Goal: Book appointment/travel/reservation

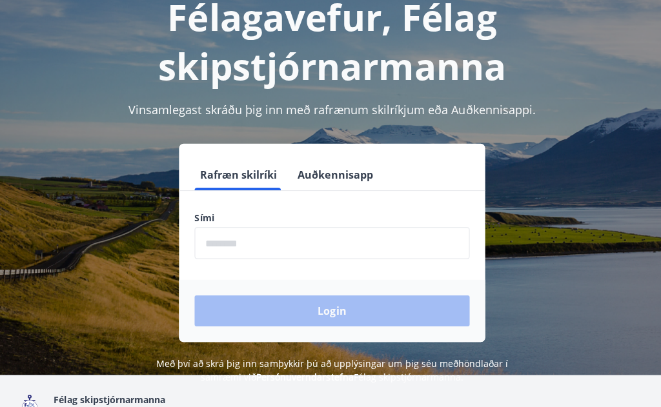
scroll to position [87, 0]
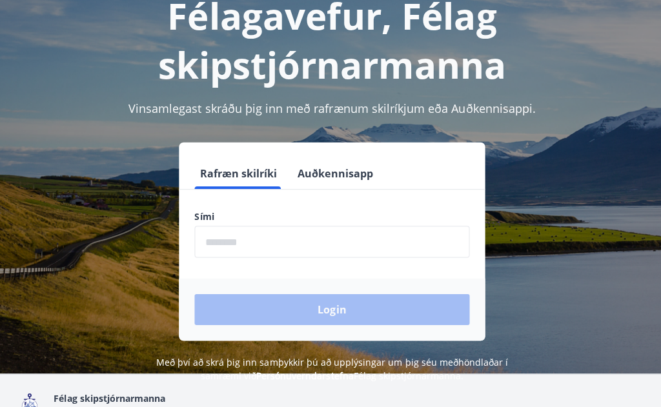
click at [251, 246] on input "phone" at bounding box center [331, 241] width 274 height 32
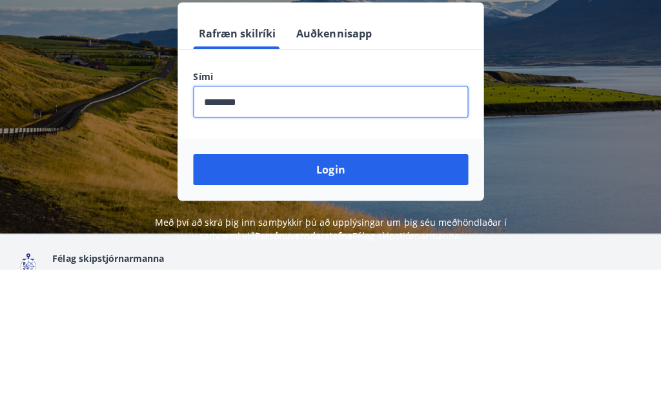
type input "********"
click at [334, 292] on button "Login" at bounding box center [331, 307] width 274 height 31
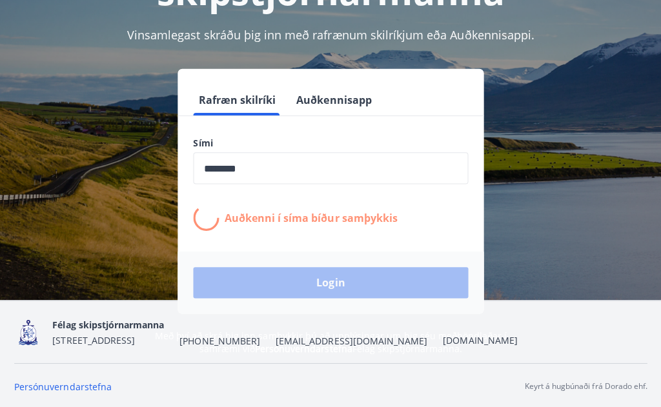
scroll to position [162, 0]
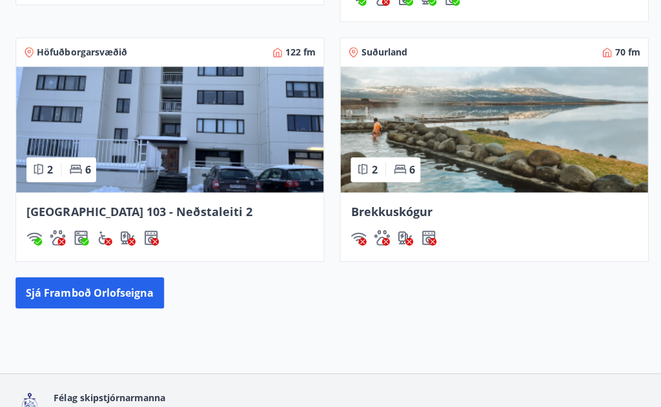
scroll to position [1181, 0]
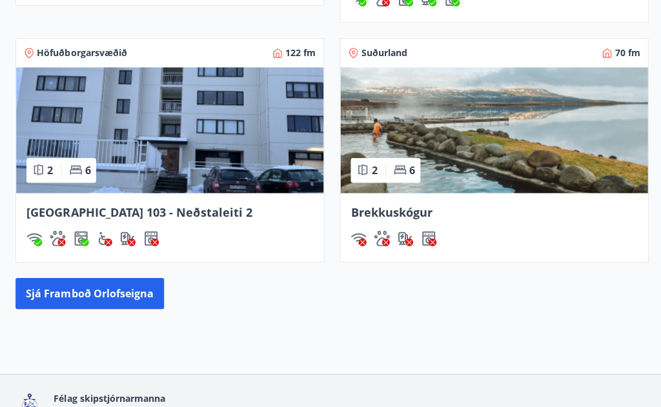
click at [116, 277] on button "Sjá framboð orlofseigna" at bounding box center [89, 292] width 148 height 31
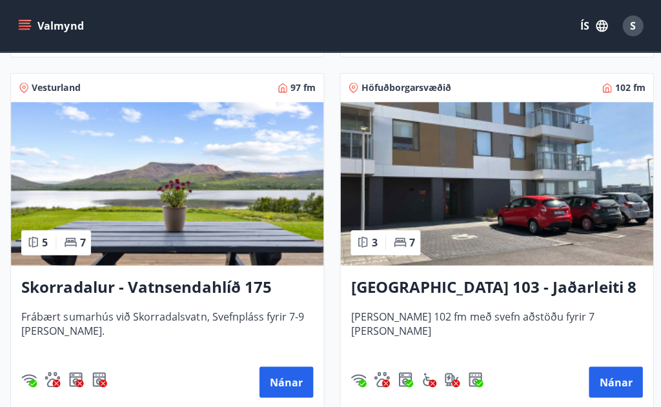
scroll to position [1263, 0]
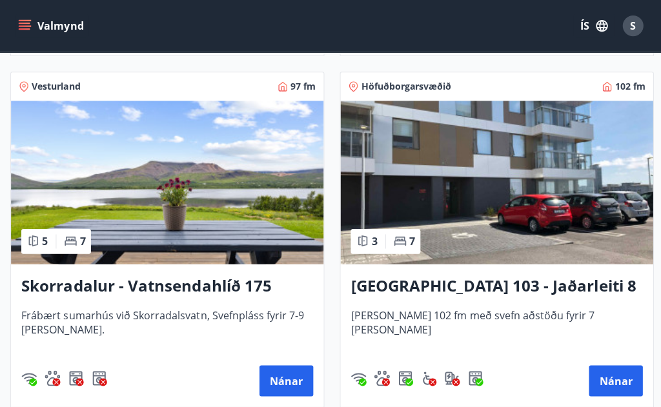
click at [643, 352] on div "Reykjavík 103 - Jaðarleiti 8 Húsið er 102 fm með svefn aðstöðu fyrir 7 manns Ná…" at bounding box center [494, 334] width 311 height 142
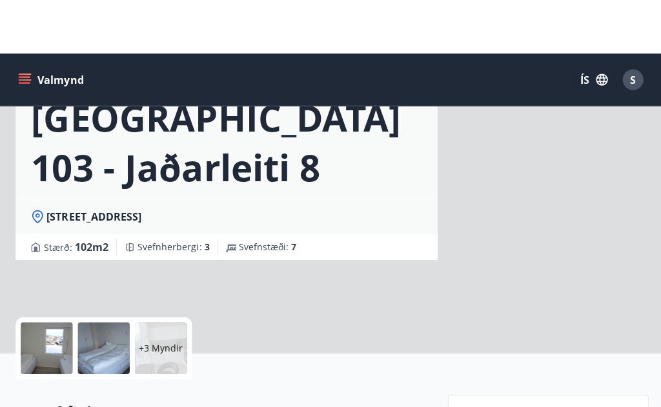
scroll to position [42, 0]
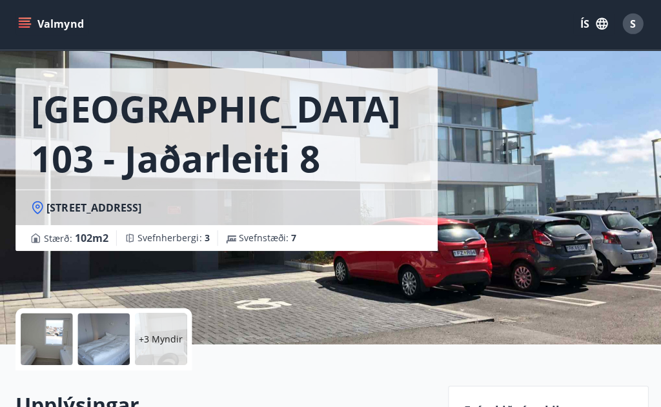
click at [456, 315] on div "Reykjavík 103 - Jaðarleiti 8 Jaðarleiti 8 - 103 Reykjavík Stærð : 102 m2 Svefnh…" at bounding box center [330, 151] width 630 height 387
click at [397, 47] on div "Valmynd ÍS S" at bounding box center [330, 26] width 661 height 52
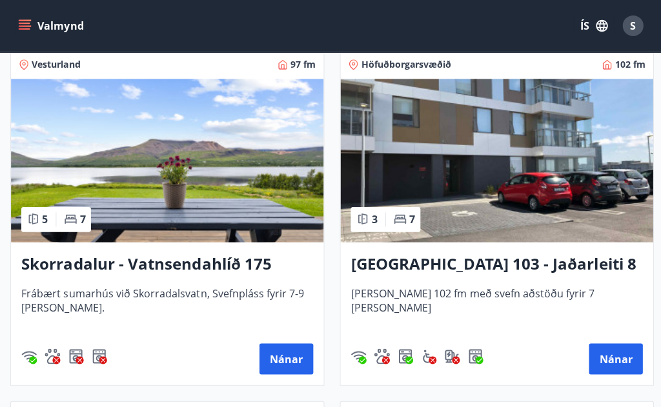
scroll to position [1288, 0]
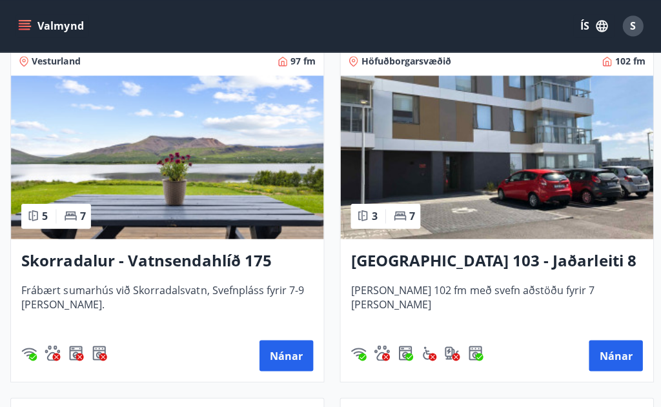
click at [279, 366] on button "Nánar" at bounding box center [285, 354] width 54 height 31
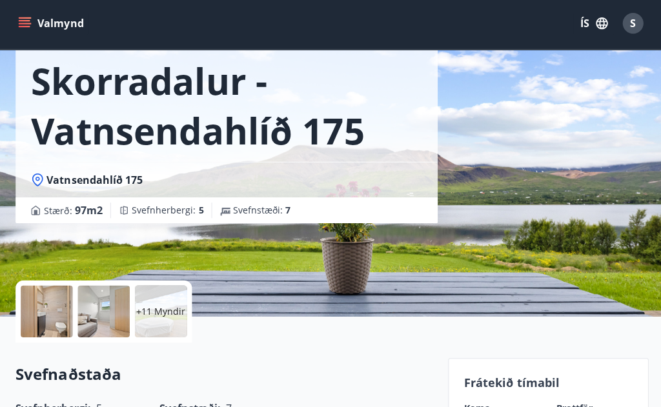
scroll to position [70, 0]
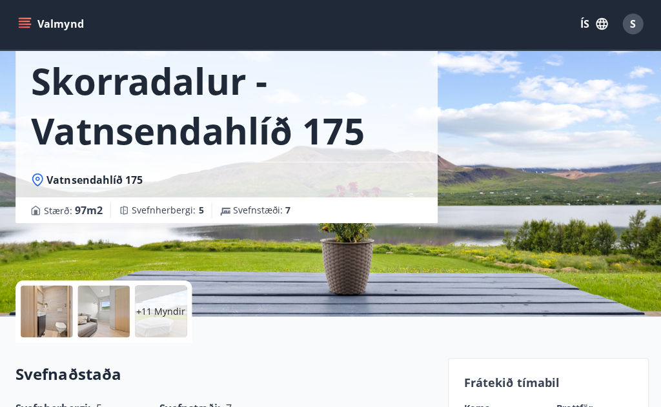
click at [52, 314] on div at bounding box center [47, 312] width 52 height 52
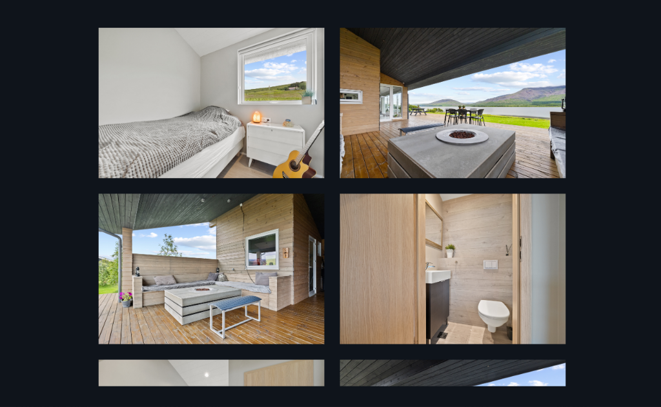
scroll to position [44, 0]
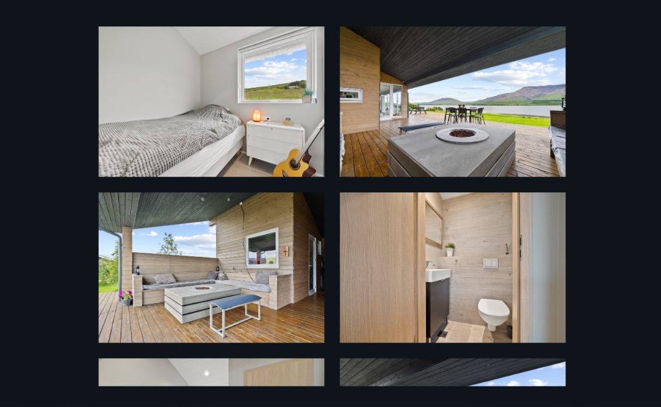
click at [478, 139] on img at bounding box center [450, 103] width 225 height 150
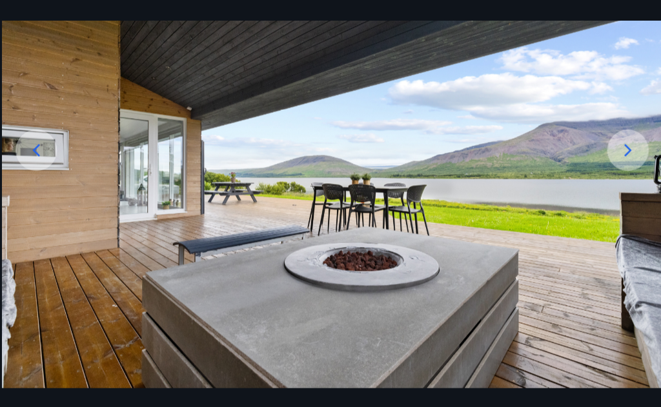
scroll to position [70, 0]
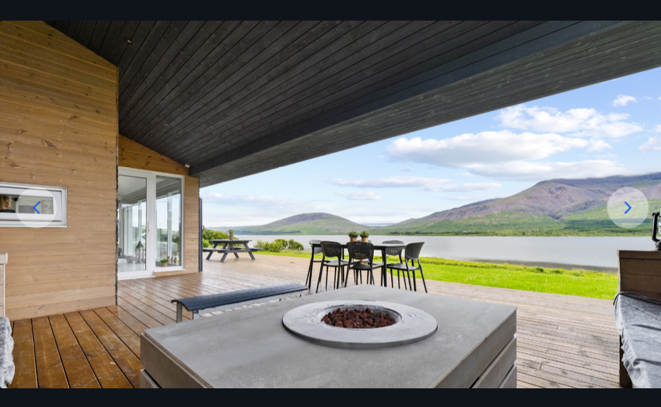
click at [543, 400] on img at bounding box center [330, 223] width 661 height 441
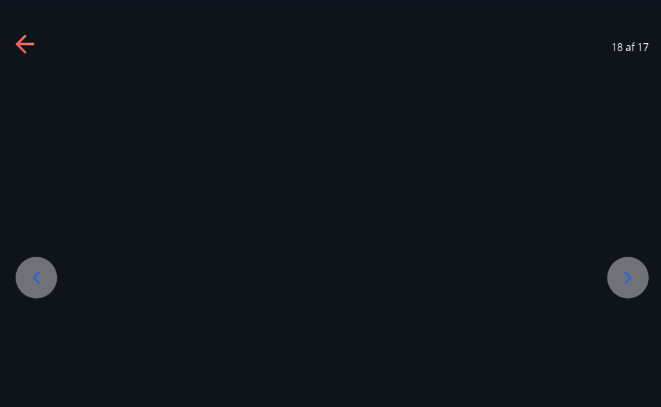
scroll to position [10, 0]
click at [34, 286] on icon at bounding box center [36, 276] width 21 height 21
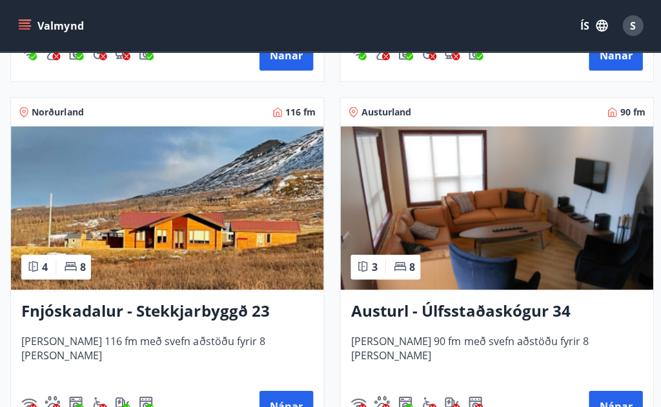
scroll to position [2637, 0]
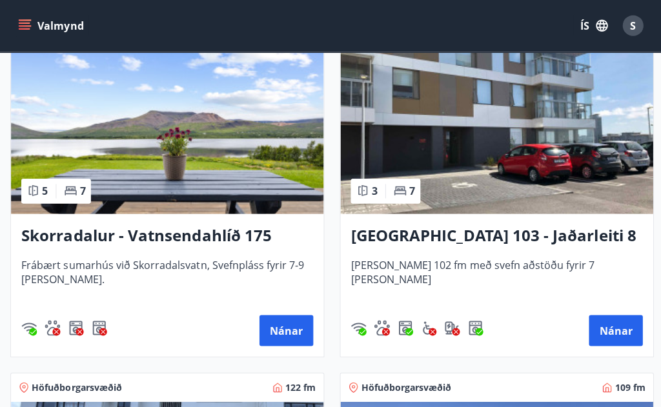
click at [282, 331] on button "Nánar" at bounding box center [285, 329] width 54 height 31
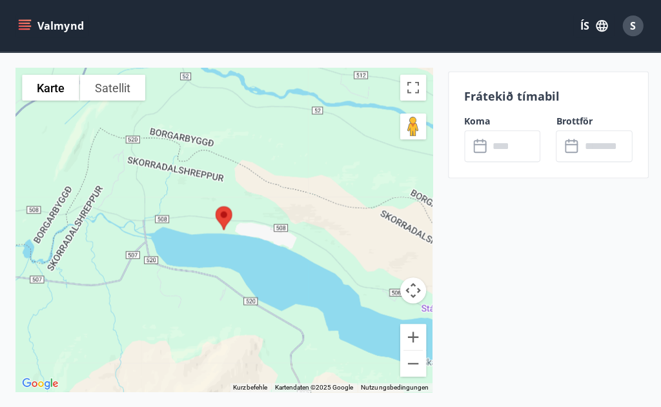
scroll to position [1862, 0]
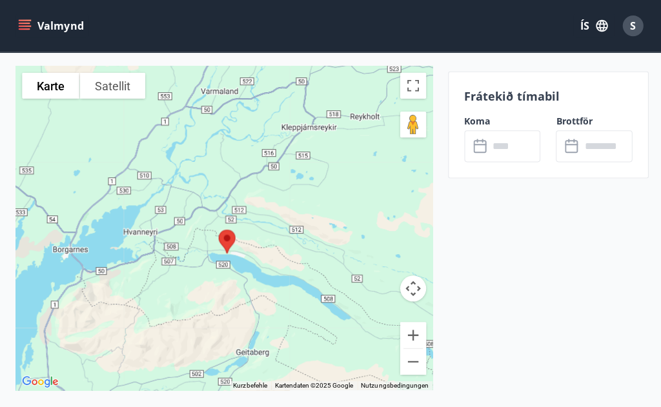
click at [502, 156] on input "text" at bounding box center [512, 146] width 52 height 32
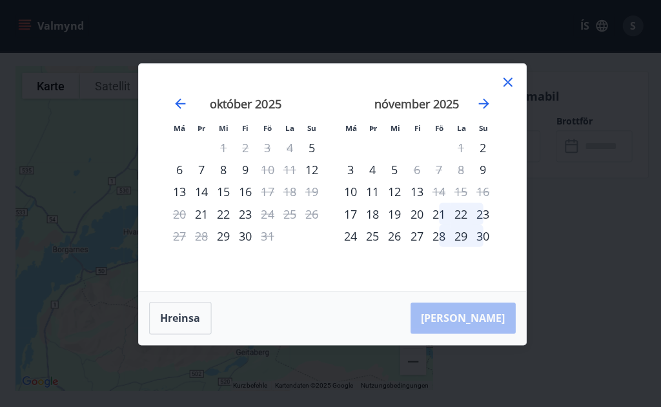
click at [474, 136] on div "nóvember 2025" at bounding box center [415, 107] width 154 height 57
click at [481, 111] on icon "Move forward to switch to the next month." at bounding box center [481, 102] width 15 height 15
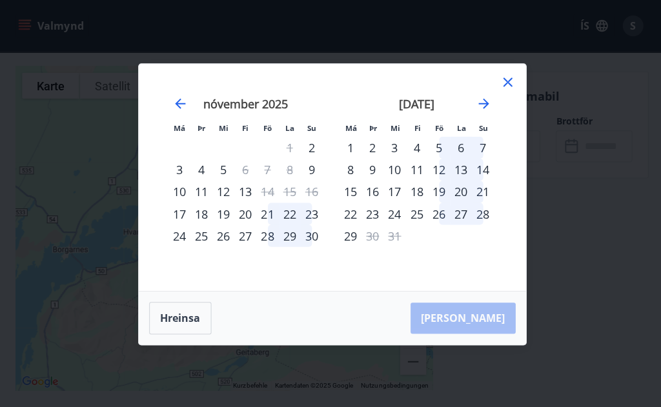
click at [434, 158] on div "5" at bounding box center [437, 147] width 22 height 22
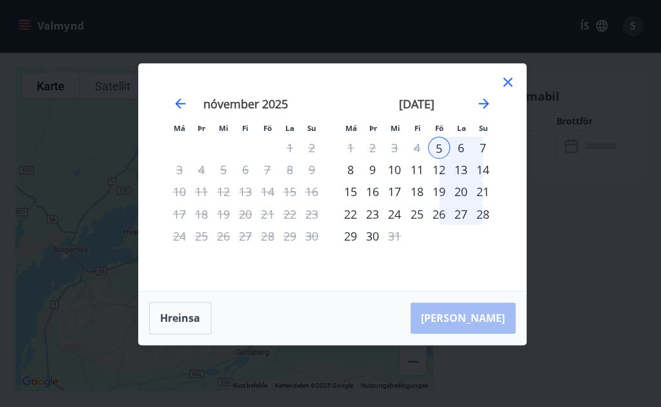
click at [458, 158] on div "6" at bounding box center [459, 147] width 22 height 22
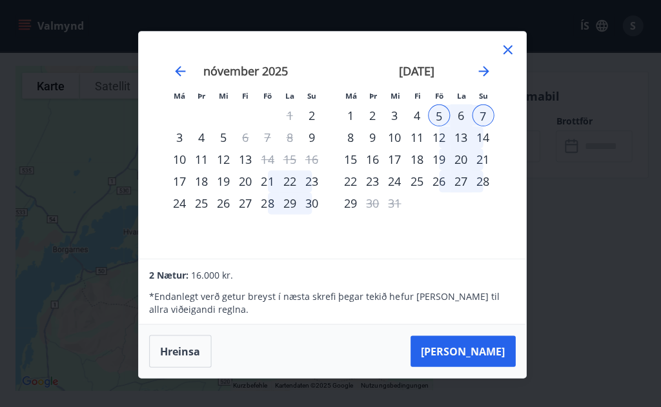
click at [458, 126] on div "6" at bounding box center [459, 115] width 22 height 22
click at [417, 126] on div "4" at bounding box center [415, 115] width 22 height 22
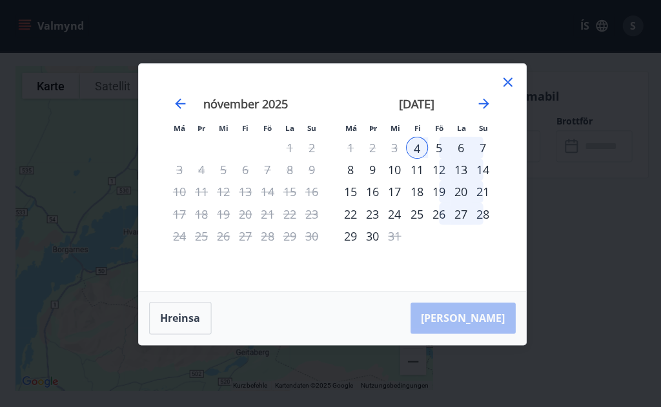
click at [435, 158] on div "5" at bounding box center [437, 147] width 22 height 22
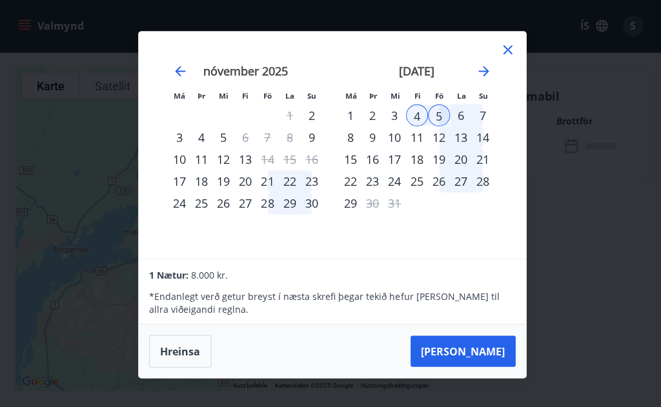
click at [461, 126] on div "6" at bounding box center [459, 115] width 22 height 22
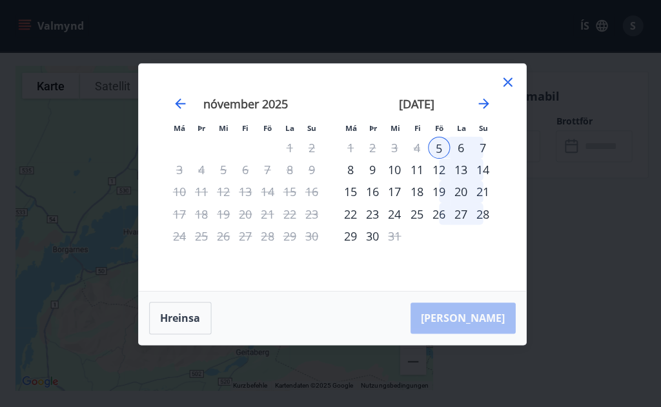
click at [485, 158] on div "7" at bounding box center [481, 147] width 22 height 22
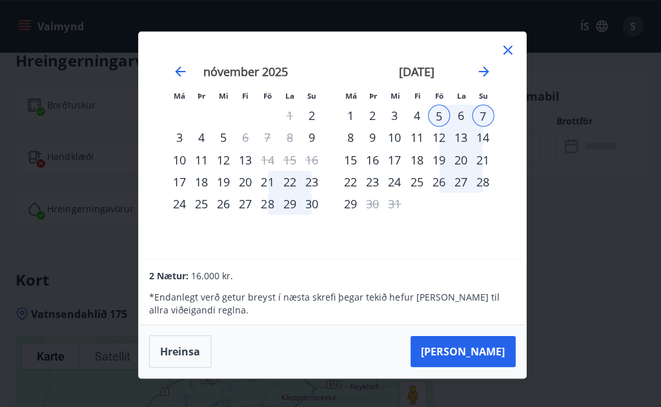
scroll to position [1593, 0]
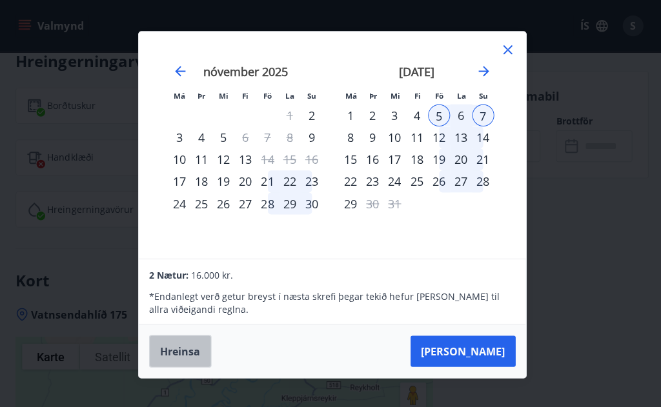
click at [172, 342] on button "Hreinsa" at bounding box center [179, 350] width 62 height 32
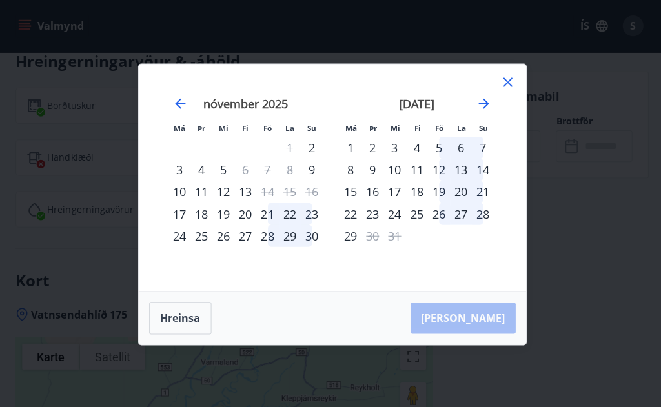
click at [435, 147] on div "5" at bounding box center [437, 147] width 22 height 22
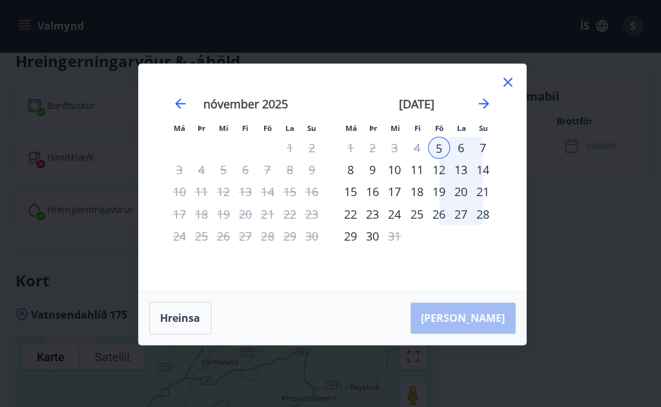
click at [463, 148] on div "6" at bounding box center [459, 147] width 22 height 22
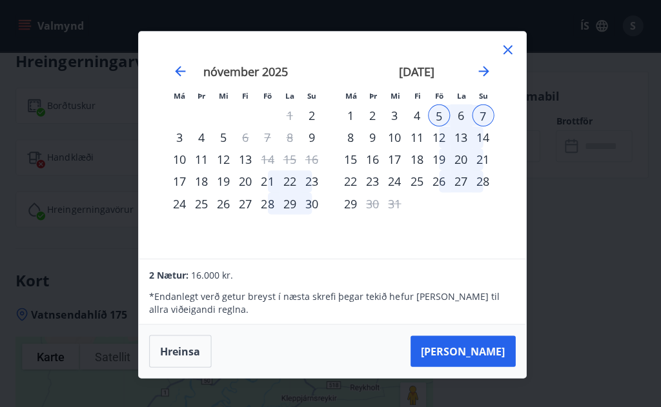
click at [478, 348] on button "Taka Frá" at bounding box center [460, 349] width 105 height 31
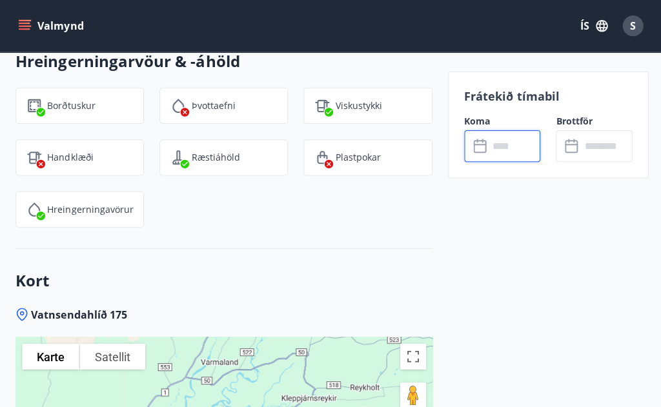
type input "******"
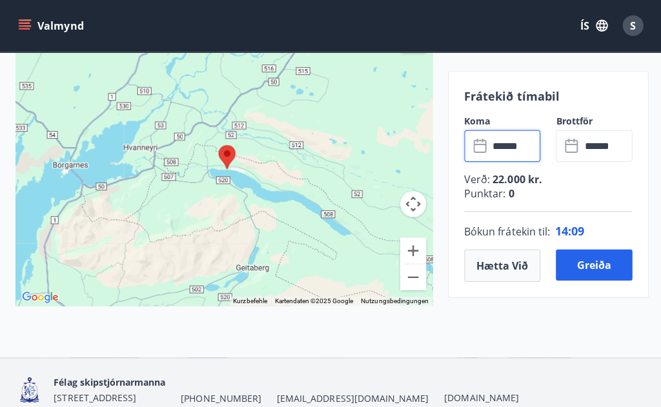
scroll to position [1946, 0]
click at [495, 269] on button "Hætta við" at bounding box center [500, 264] width 76 height 32
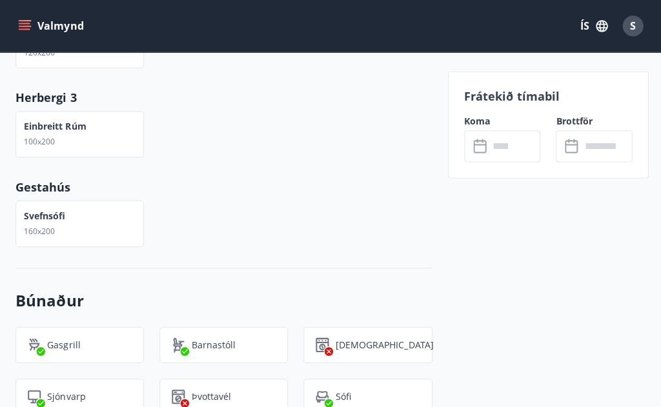
scroll to position [698, 0]
